Goal: Task Accomplishment & Management: Manage account settings

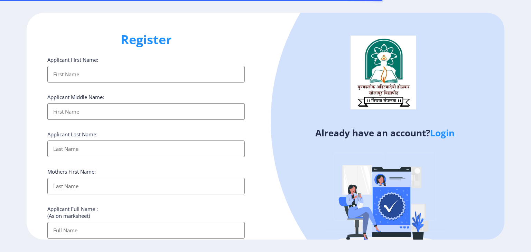
select select
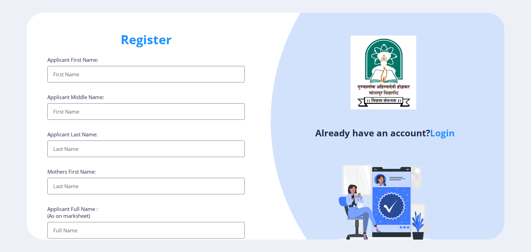
click at [440, 130] on link "Login" at bounding box center [442, 133] width 25 height 12
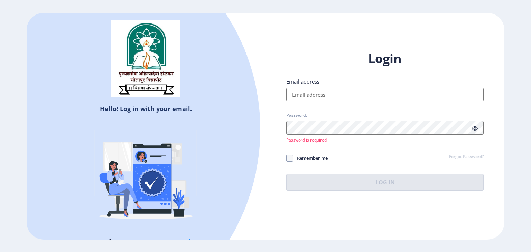
click at [340, 95] on input "Email address:" at bounding box center [384, 95] width 197 height 14
type input "[EMAIL_ADDRESS][DOMAIN_NAME]"
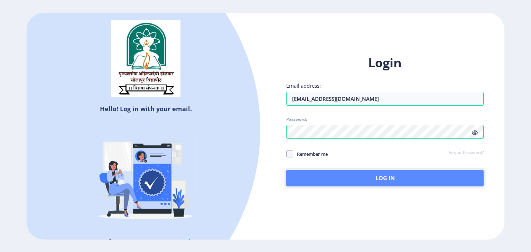
click at [330, 172] on button "Log In" at bounding box center [384, 178] width 197 height 17
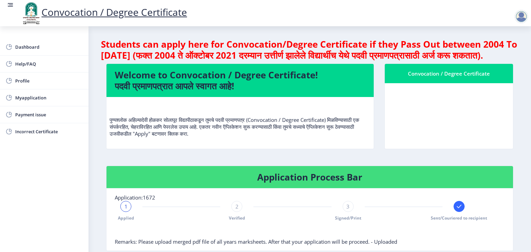
click at [440, 130] on nb-card-body at bounding box center [449, 116] width 128 height 66
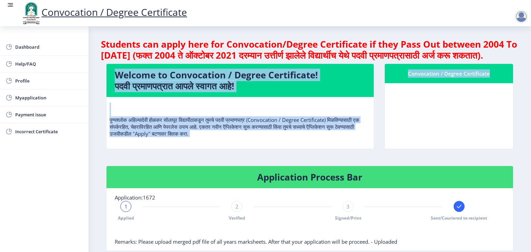
click at [440, 130] on nb-card-body at bounding box center [449, 116] width 128 height 66
